Goal: Use online tool/utility: Utilize a website feature to perform a specific function

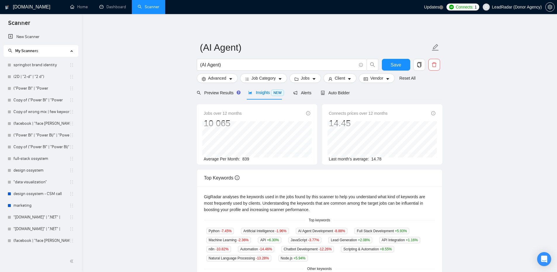
click at [25, 10] on h1 "[DOMAIN_NAME]" at bounding box center [31, 7] width 37 height 14
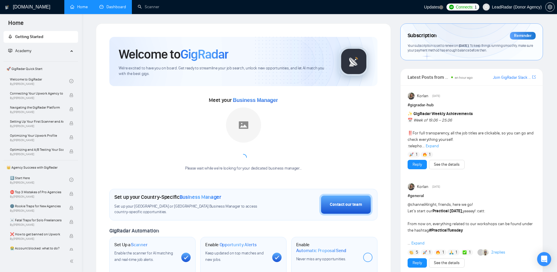
click at [113, 9] on link "Dashboard" at bounding box center [112, 6] width 27 height 5
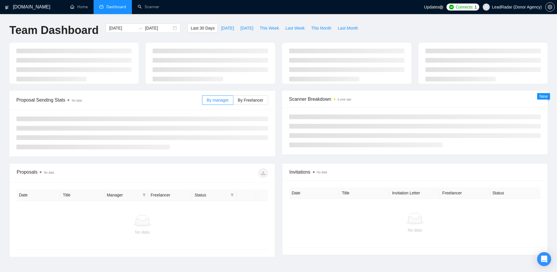
type input "[DATE]"
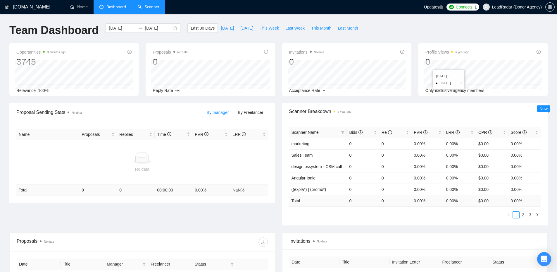
drag, startPoint x: 144, startPoint y: 5, endPoint x: 150, endPoint y: 10, distance: 8.3
click at [144, 4] on link "Scanner" at bounding box center [149, 6] width 22 height 5
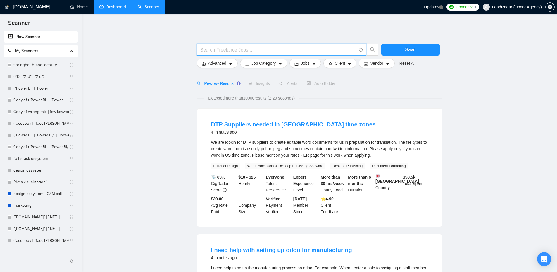
click at [243, 51] on input "text" at bounding box center [278, 49] width 156 height 7
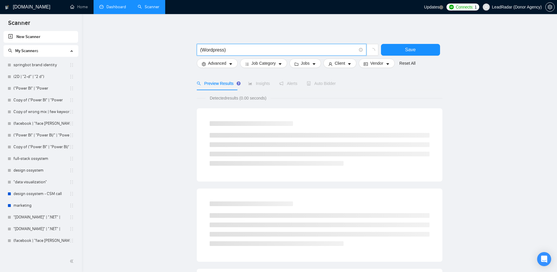
type input "(Wordpress)"
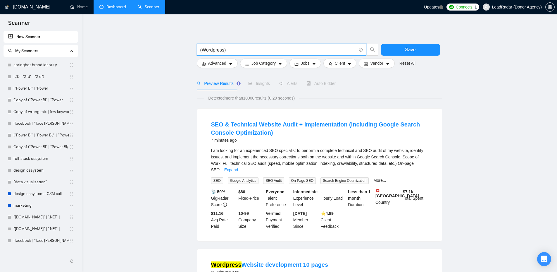
click at [226, 51] on input "(Wordpress)" at bounding box center [278, 49] width 156 height 7
drag, startPoint x: 234, startPoint y: 49, endPoint x: 195, endPoint y: 51, distance: 38.7
click at [230, 50] on input "(Wordpress)" at bounding box center [278, 49] width 156 height 7
click at [226, 65] on span "Advanced" at bounding box center [217, 63] width 18 height 6
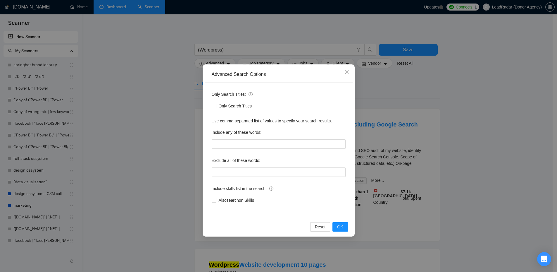
click at [472, 70] on div "Advanced Search Options Only Search Titles: Only Search Titles Use comma-separa…" at bounding box center [278, 136] width 557 height 272
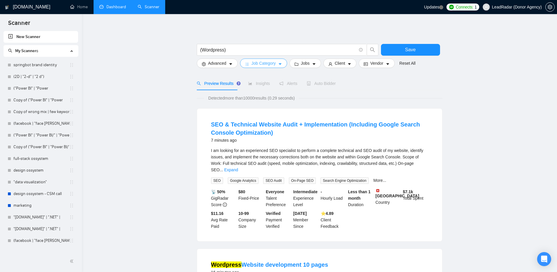
click at [274, 63] on span "Job Category" at bounding box center [264, 63] width 24 height 6
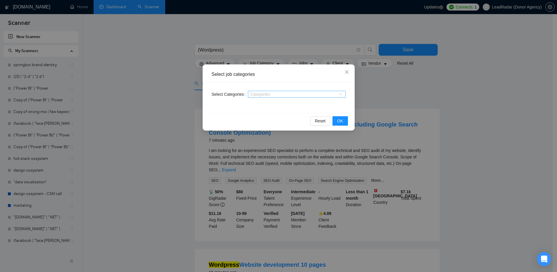
click at [291, 93] on div at bounding box center [294, 94] width 89 height 5
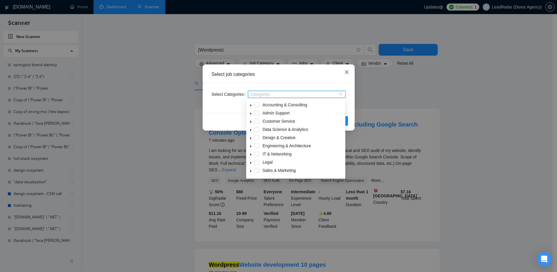
click at [346, 74] on icon "close" at bounding box center [347, 72] width 5 height 5
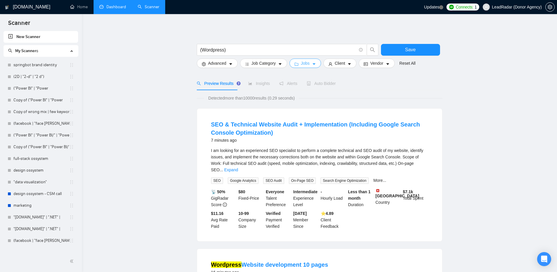
click at [308, 63] on span "Jobs" at bounding box center [305, 63] width 9 height 6
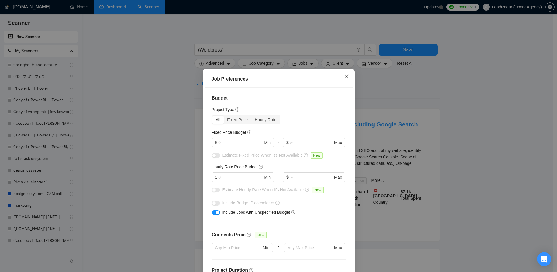
click at [346, 77] on icon "close" at bounding box center [347, 76] width 5 height 5
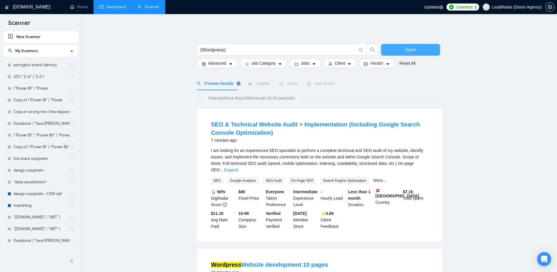
click at [415, 47] on span "Save" at bounding box center [410, 49] width 11 height 7
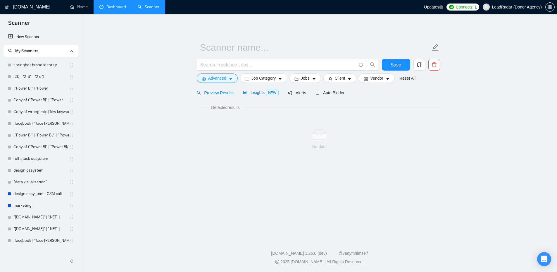
click at [258, 93] on span "Insights NEW" at bounding box center [261, 92] width 36 height 5
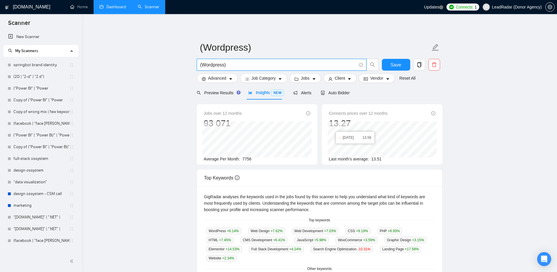
drag, startPoint x: 237, startPoint y: 64, endPoint x: 198, endPoint y: 61, distance: 38.4
click at [198, 61] on span "(Wordpress)" at bounding box center [282, 65] width 170 height 12
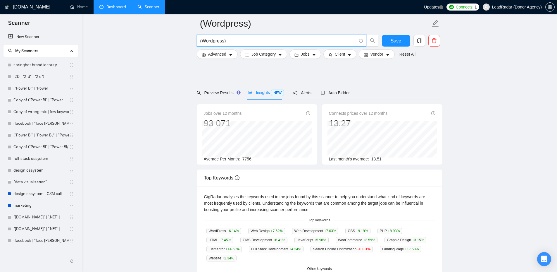
scroll to position [68, 0]
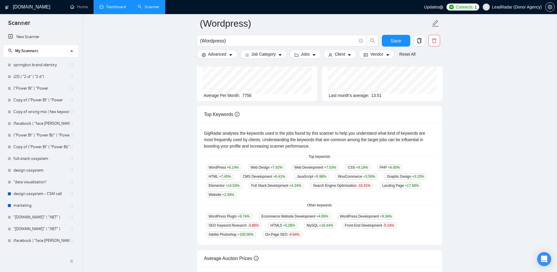
drag, startPoint x: 307, startPoint y: 155, endPoint x: 336, endPoint y: 154, distance: 29.3
click at [336, 154] on div "Top keywords" at bounding box center [319, 157] width 231 height 6
drag, startPoint x: 329, startPoint y: 159, endPoint x: 308, endPoint y: 156, distance: 20.9
click at [308, 156] on span "Top keywords" at bounding box center [319, 157] width 28 height 6
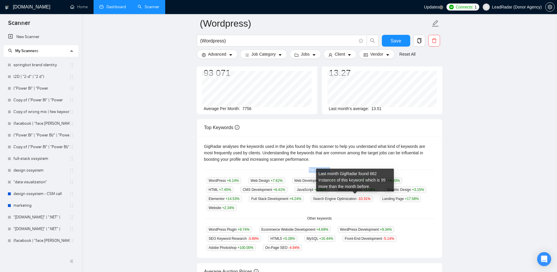
scroll to position [123, 0]
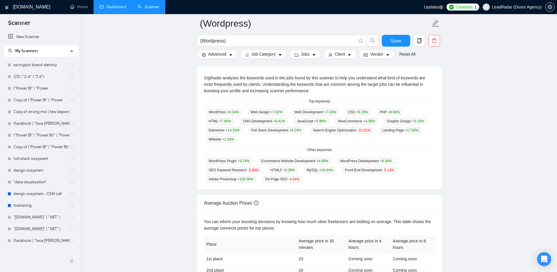
click at [354, 172] on div "GigRadar analyses the keywords used in the jobs found by this scanner to help y…" at bounding box center [319, 129] width 245 height 122
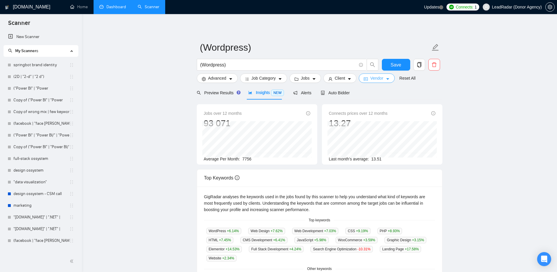
click at [383, 78] on button "Vendor" at bounding box center [377, 77] width 36 height 9
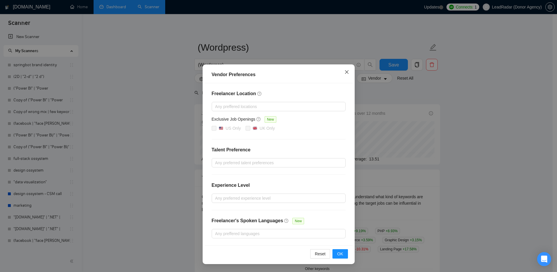
drag, startPoint x: 346, startPoint y: 75, endPoint x: 296, endPoint y: 221, distance: 154.3
click at [346, 74] on span "Close" at bounding box center [347, 72] width 16 height 16
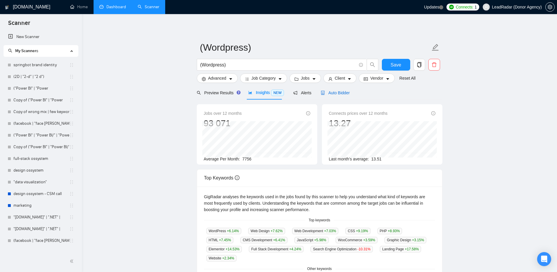
click at [337, 92] on span "Auto Bidder" at bounding box center [335, 92] width 29 height 5
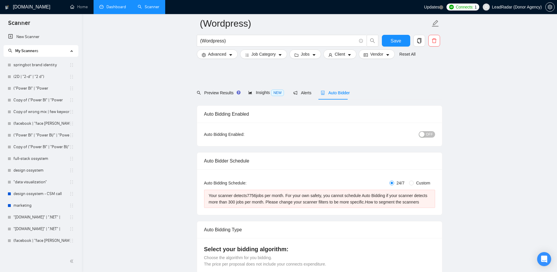
scroll to position [137, 0]
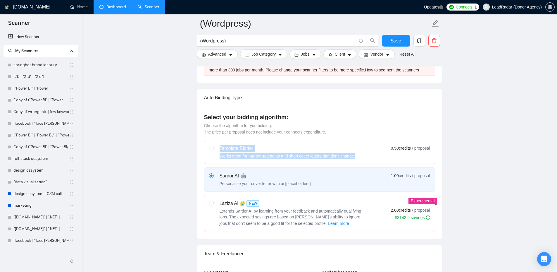
drag, startPoint x: 361, startPoint y: 157, endPoint x: 295, endPoint y: 138, distance: 69.0
click at [212, 152] on div "Template Bidder Works great for narrow segments and short cover letters that do…" at bounding box center [319, 152] width 221 height 14
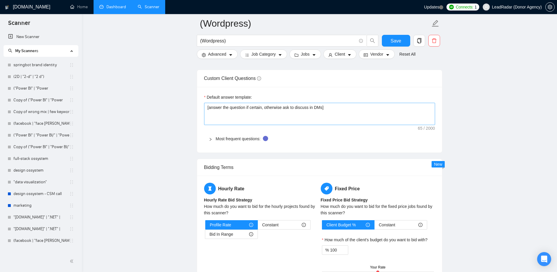
scroll to position [683, 0]
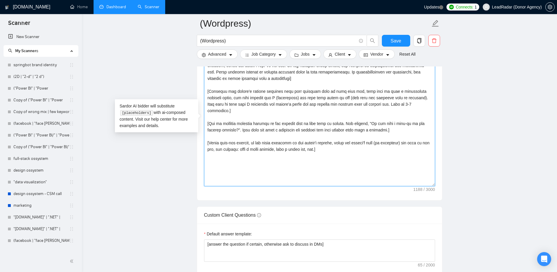
drag, startPoint x: 209, startPoint y: 135, endPoint x: 347, endPoint y: 147, distance: 139.0
click at [351, 152] on textarea "Cover letter template:" at bounding box center [319, 120] width 231 height 132
click at [345, 146] on textarea "Cover letter template:" at bounding box center [319, 120] width 231 height 132
drag, startPoint x: 327, startPoint y: 145, endPoint x: 210, endPoint y: 134, distance: 117.3
click at [210, 134] on textarea "Cover letter template:" at bounding box center [319, 120] width 231 height 132
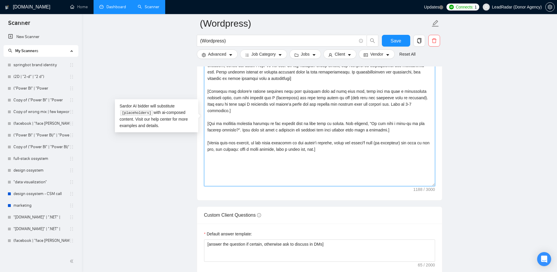
click at [335, 168] on textarea "Cover letter template:" at bounding box center [319, 120] width 231 height 132
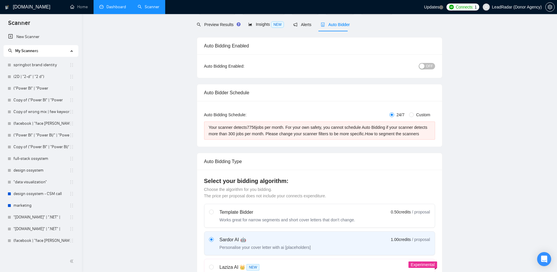
scroll to position [0, 0]
